Goal: Information Seeking & Learning: Learn about a topic

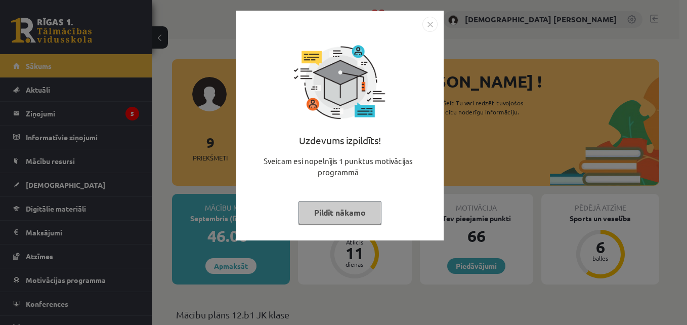
click at [426, 30] on img "Close" at bounding box center [429, 24] width 15 height 15
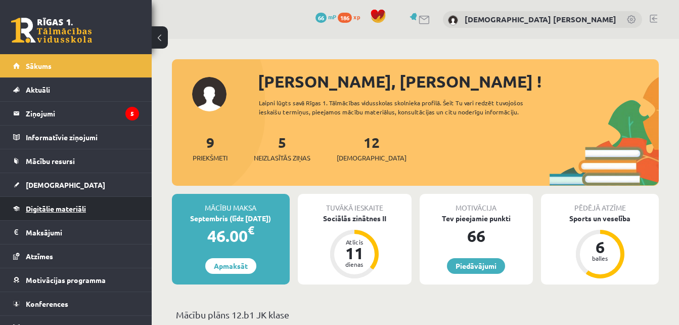
click at [58, 209] on span "Digitālie materiāli" at bounding box center [56, 208] width 60 height 9
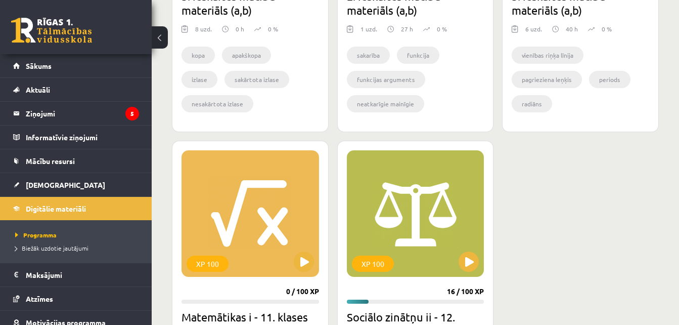
scroll to position [837, 0]
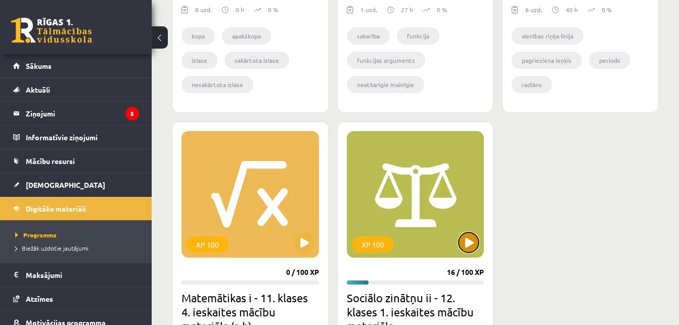
click at [464, 242] on button at bounding box center [469, 242] width 20 height 20
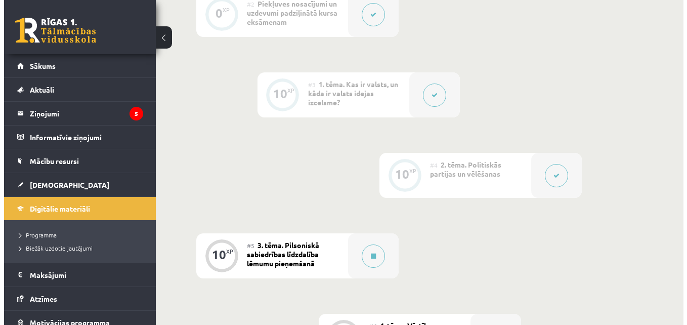
scroll to position [372, 0]
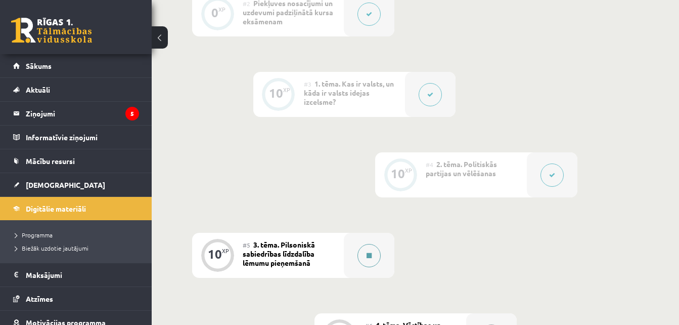
click at [375, 256] on button at bounding box center [369, 255] width 23 height 23
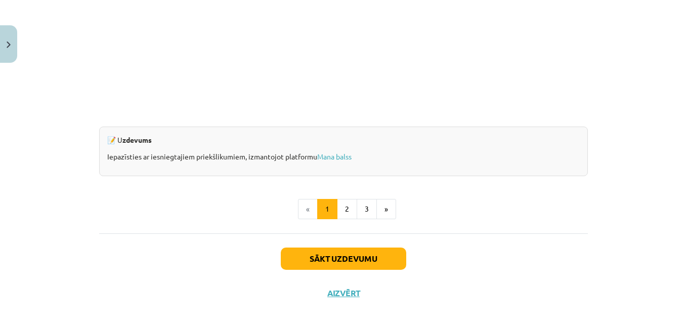
scroll to position [1017, 0]
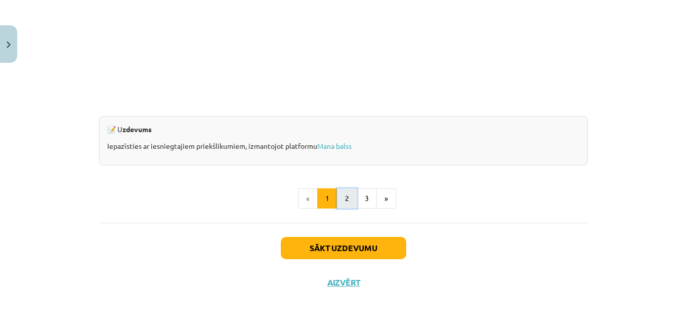
click at [341, 197] on button "2" at bounding box center [347, 198] width 20 height 20
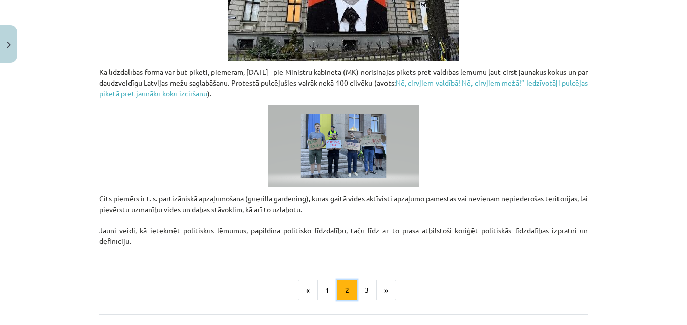
scroll to position [756, 0]
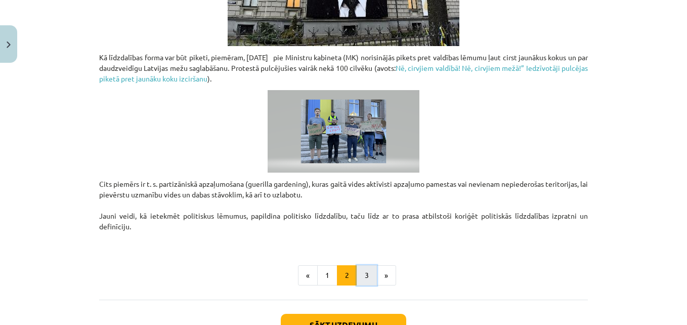
click at [357, 268] on button "3" at bounding box center [367, 275] width 20 height 20
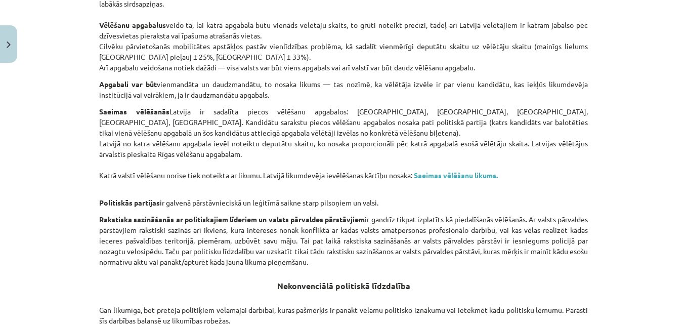
scroll to position [486, 0]
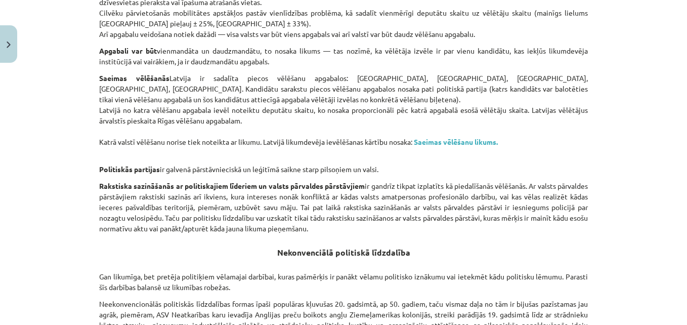
click at [66, 228] on div "Mācību tēma: Sociālo zinātņu ii - 12. klases 1. ieskaites mācību materiāls #5 3…" at bounding box center [343, 162] width 687 height 325
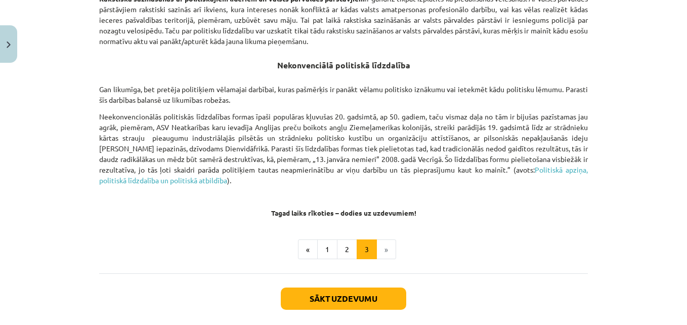
scroll to position [703, 0]
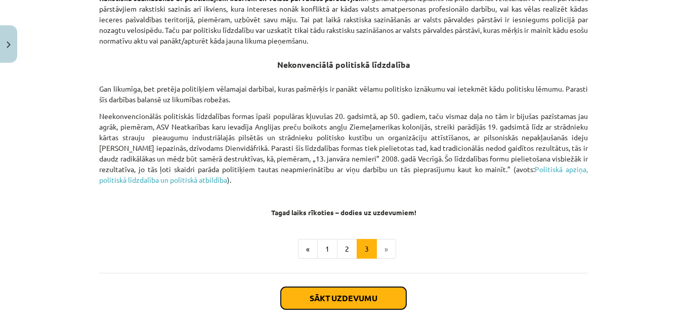
click at [317, 292] on button "Sākt uzdevumu" at bounding box center [343, 298] width 125 height 22
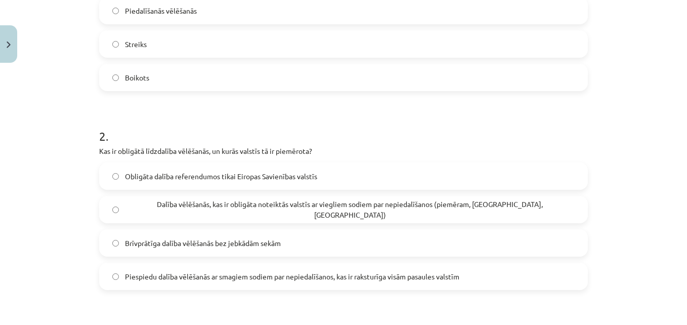
scroll to position [312, 0]
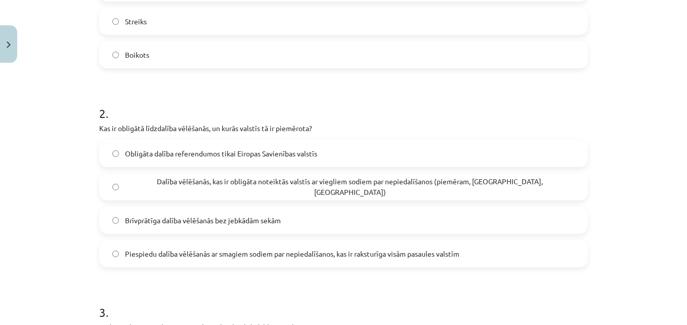
click at [136, 155] on span "Obligāta dalība referendumos tikai Eiropas Savienības valstīs" at bounding box center [221, 153] width 192 height 11
click at [117, 187] on label "Dalība vēlēšanās, kas ir obligāta noteiktās valstīs ar viegliem sodiem par nepi…" at bounding box center [343, 186] width 487 height 25
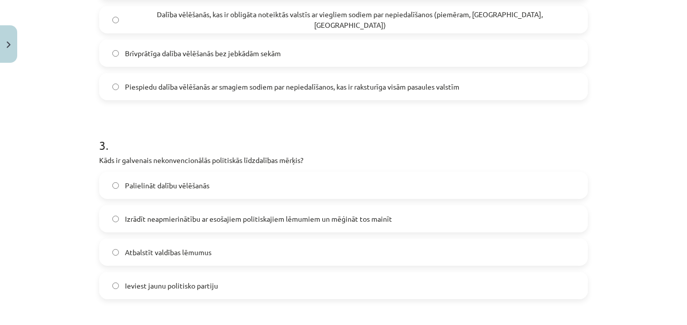
scroll to position [481, 0]
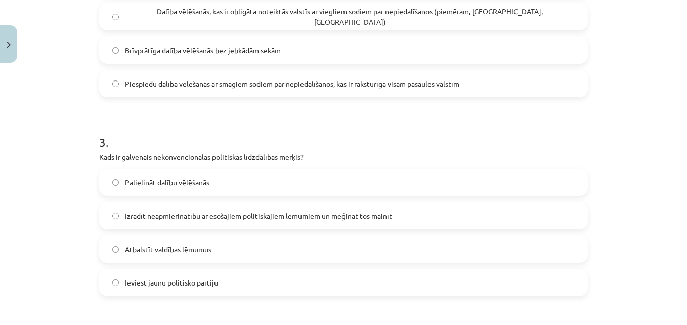
click at [42, 214] on div "Mācību tēma: Sociālo zinātņu ii - 12. klases 1. ieskaites mācību materiāls #5 3…" at bounding box center [343, 162] width 687 height 325
click at [130, 184] on span "Palielināt dalību vēlēšanās" at bounding box center [167, 182] width 84 height 11
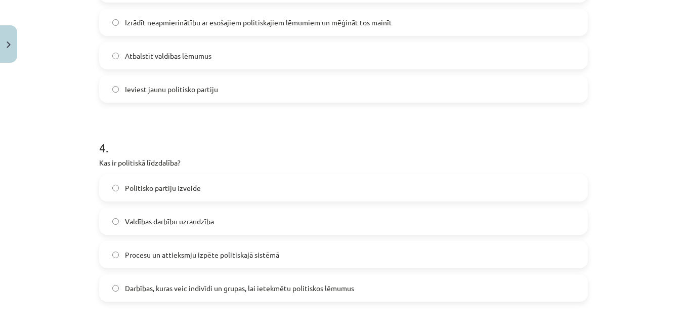
scroll to position [681, 0]
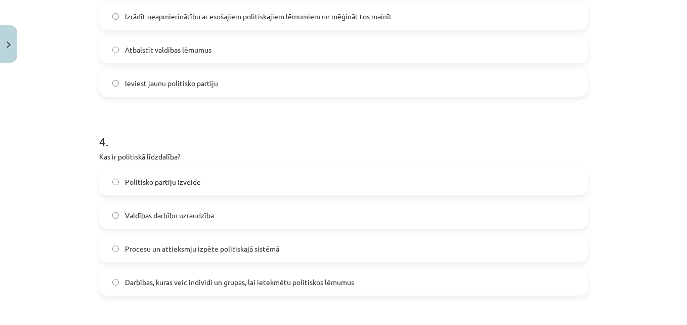
click at [103, 186] on label "Politisko partiju izveide" at bounding box center [343, 181] width 487 height 25
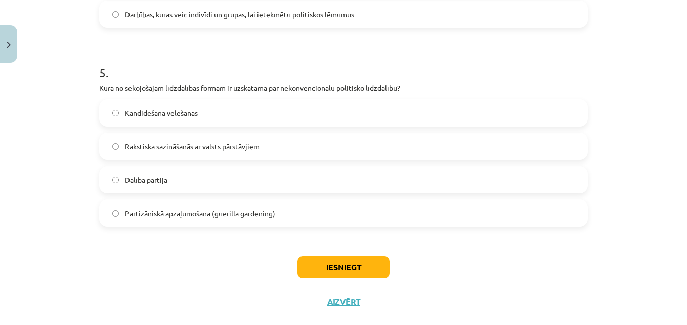
scroll to position [954, 0]
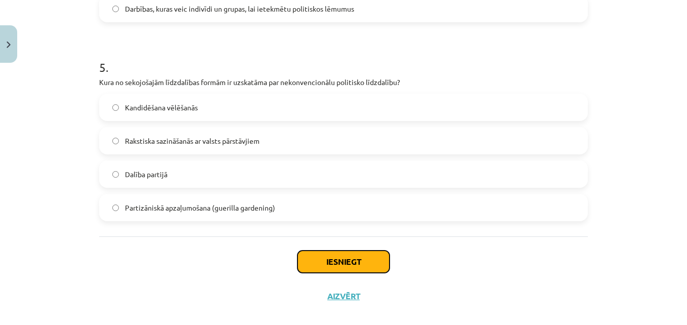
click at [336, 256] on button "Iesniegt" at bounding box center [343, 261] width 92 height 22
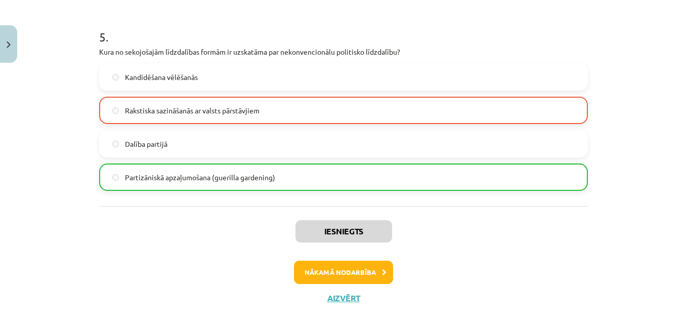
scroll to position [994, 0]
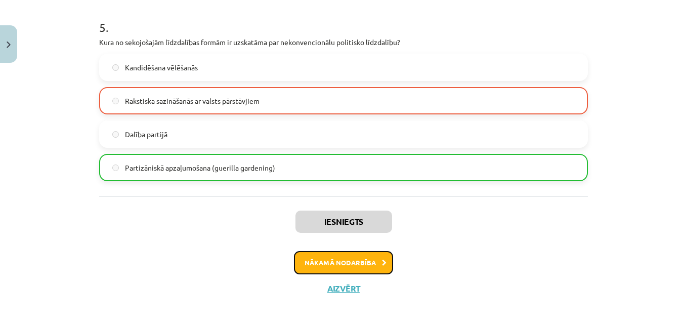
click at [352, 268] on button "Nākamā nodarbība" at bounding box center [343, 262] width 99 height 23
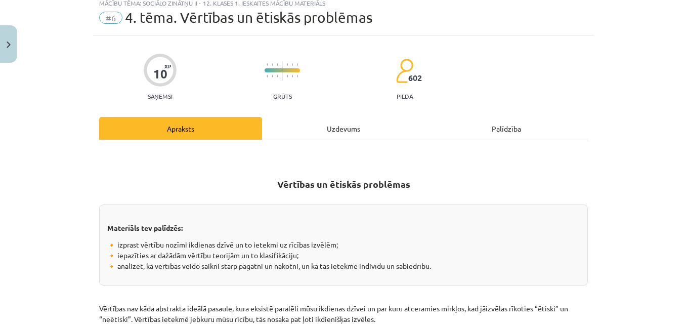
scroll to position [25, 0]
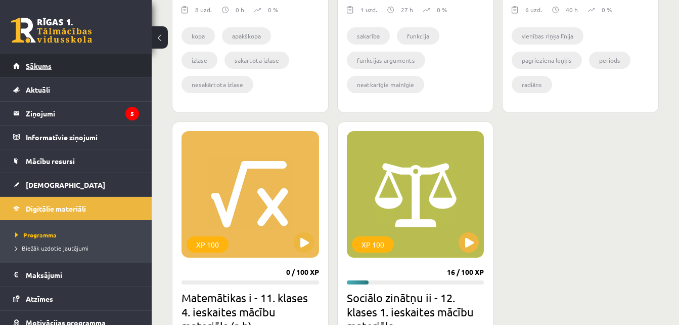
click at [118, 64] on link "Sākums" at bounding box center [76, 65] width 126 height 23
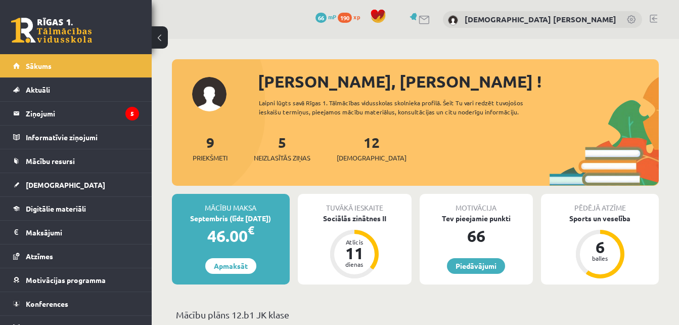
click at [652, 15] on link at bounding box center [654, 19] width 8 height 8
